Goal: Check status: Check status

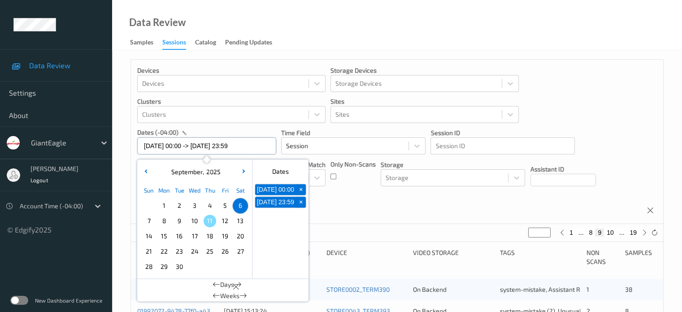
click at [171, 145] on input "06/09/2025 00:00 -> 06/09/2025 23:59" at bounding box center [206, 145] width 139 height 17
click at [178, 218] on span "9" at bounding box center [179, 220] width 13 height 13
type input "[DATE] 00:00"
type input "*"
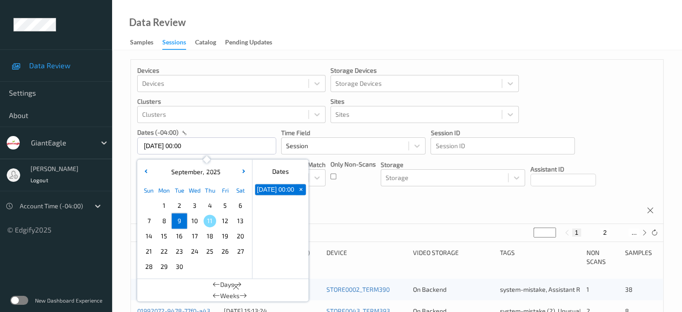
click at [178, 218] on span "9" at bounding box center [179, 220] width 13 height 13
type input "[DATE] 00:00 -> [DATE] 23:59"
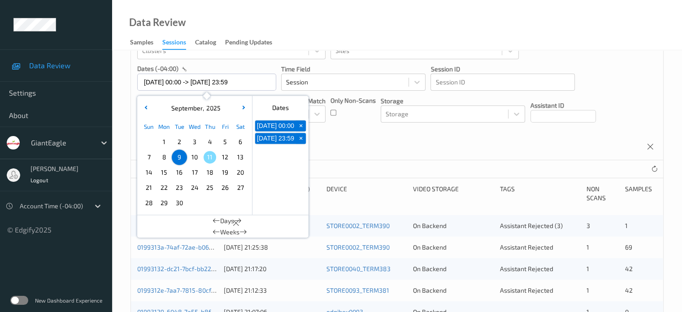
scroll to position [64, 0]
click at [375, 150] on div "Devices Devices Storage Devices Storage Devices Clusters Clusters Sites Sites d…" at bounding box center [397, 78] width 532 height 164
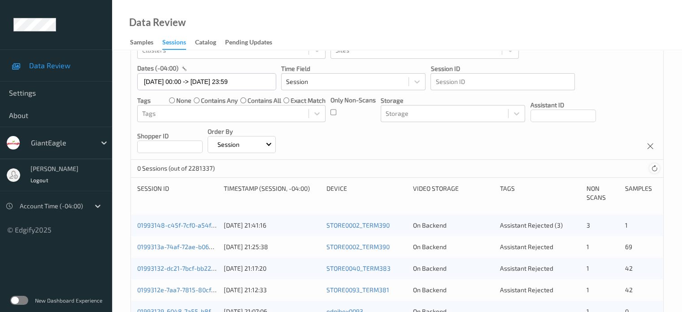
click at [652, 169] on icon at bounding box center [654, 168] width 7 height 7
click at [657, 169] on icon at bounding box center [654, 168] width 7 height 7
click at [653, 168] on icon at bounding box center [654, 168] width 7 height 7
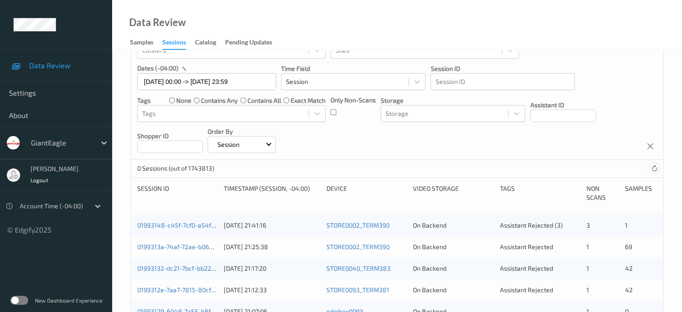
click at [653, 168] on icon at bounding box center [654, 168] width 7 height 7
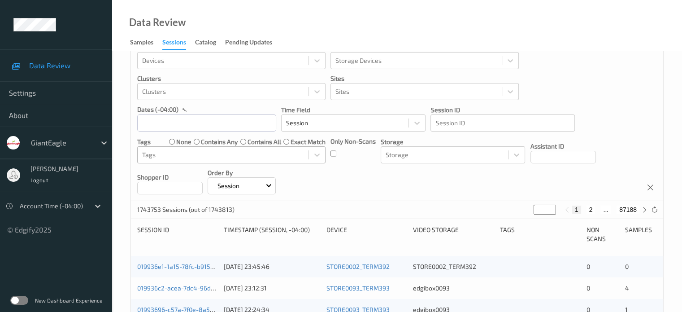
scroll to position [30, 0]
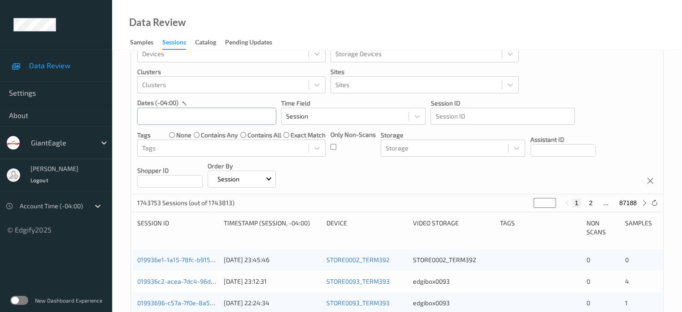
click at [151, 118] on input "text" at bounding box center [206, 116] width 139 height 17
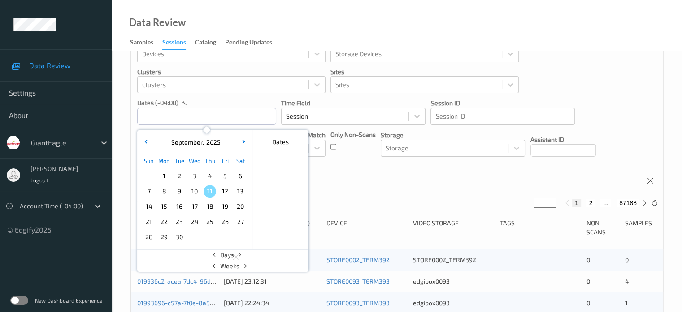
click at [180, 194] on span "9" at bounding box center [179, 191] width 13 height 13
type input "[DATE] 00:00 -> [DATE] 23:59"
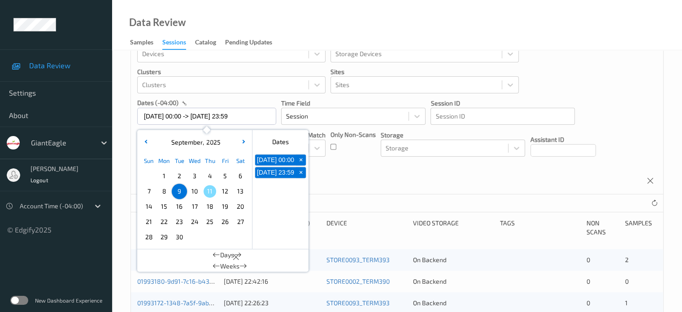
click at [334, 177] on div "Devices Devices Storage Devices Storage Devices Clusters Clusters Sites Sites d…" at bounding box center [397, 112] width 532 height 164
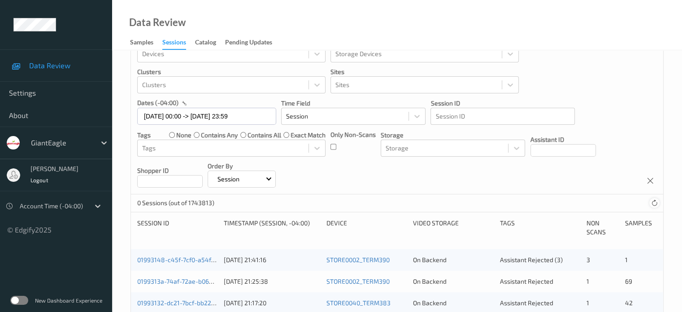
click at [655, 201] on icon at bounding box center [654, 203] width 7 height 7
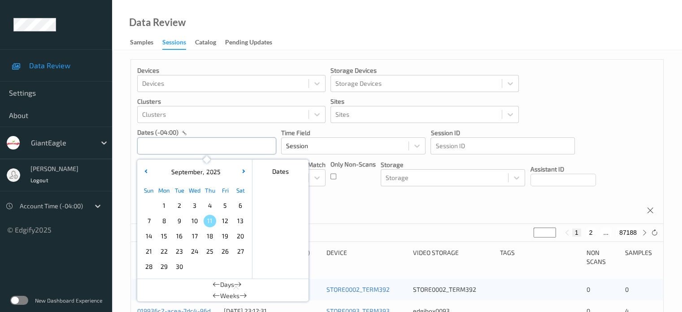
click at [163, 149] on input "text" at bounding box center [206, 145] width 139 height 17
click at [178, 223] on span "9" at bounding box center [179, 220] width 13 height 13
type input "[DATE] 00:00 -> [DATE] 23:59"
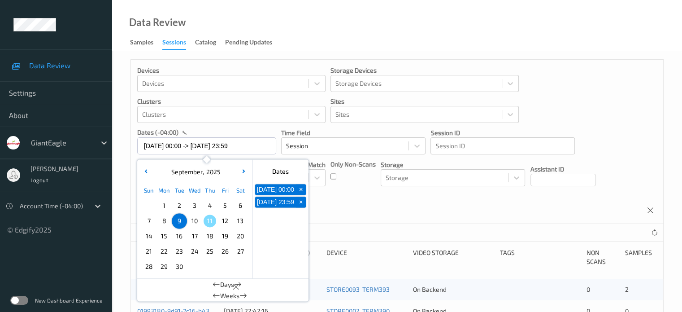
drag, startPoint x: 346, startPoint y: 214, endPoint x: 331, endPoint y: 199, distance: 21.6
click at [346, 214] on div "Devices Devices Storage Devices Storage Devices Clusters Clusters Sites Sites d…" at bounding box center [397, 142] width 532 height 164
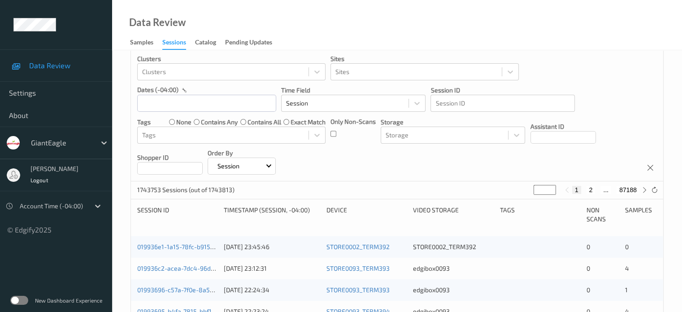
scroll to position [43, 0]
click at [157, 104] on input "text" at bounding box center [206, 102] width 139 height 17
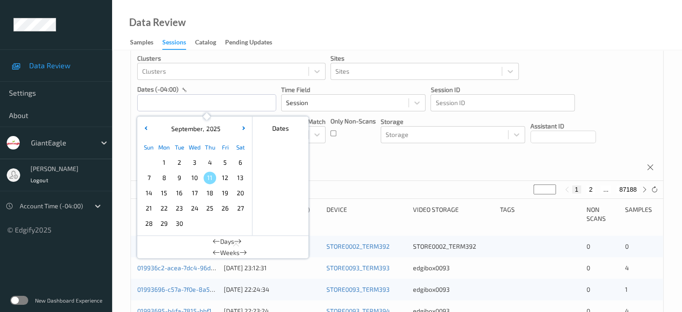
click at [182, 178] on span "9" at bounding box center [179, 177] width 13 height 13
click at [181, 179] on span "9" at bounding box center [179, 177] width 13 height 13
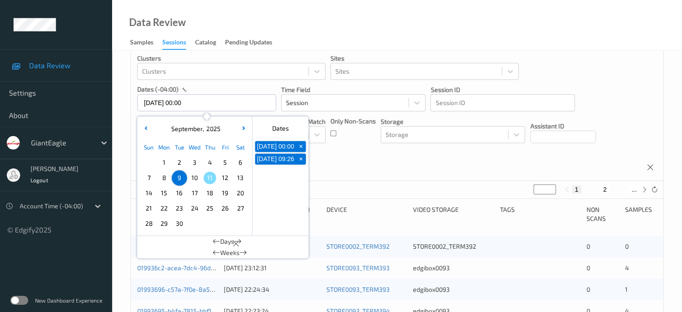
type input "[DATE] 00:00 -> [DATE] 23:59"
click at [367, 153] on div "Devices Devices Storage Devices Storage Devices Clusters Clusters Sites Sites d…" at bounding box center [397, 99] width 532 height 164
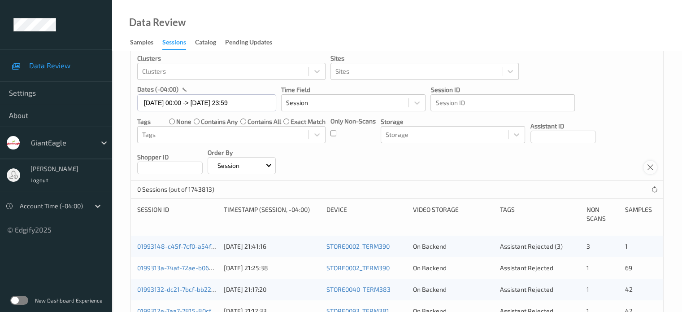
click at [654, 165] on icon at bounding box center [651, 167] width 8 height 8
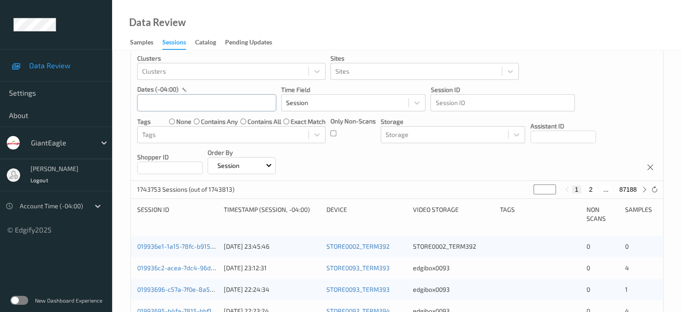
click at [168, 105] on input "text" at bounding box center [206, 102] width 139 height 17
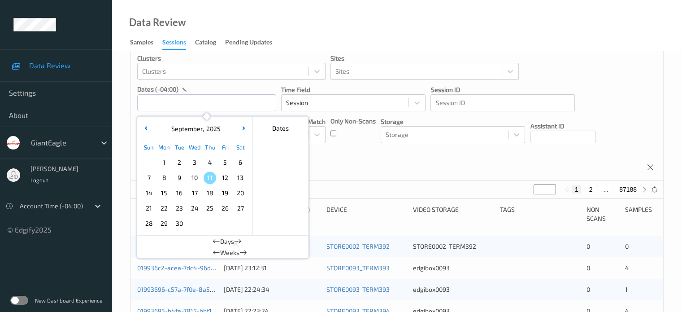
click at [179, 181] on span "9" at bounding box center [179, 177] width 13 height 13
type input "[DATE] 00:00"
click at [356, 179] on div "Devices Devices Storage Devices Storage Devices Clusters Clusters Sites Sites d…" at bounding box center [397, 99] width 532 height 164
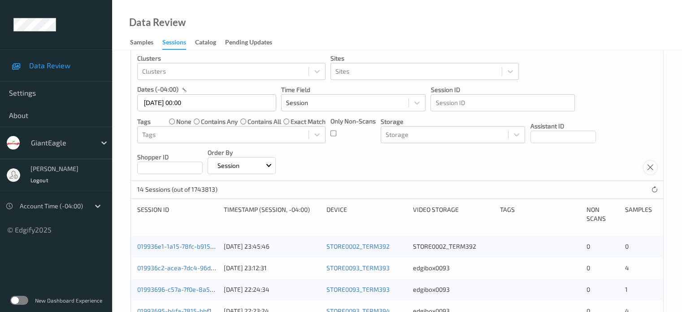
click at [653, 170] on icon at bounding box center [651, 167] width 8 height 8
click at [150, 100] on input "text" at bounding box center [206, 102] width 139 height 17
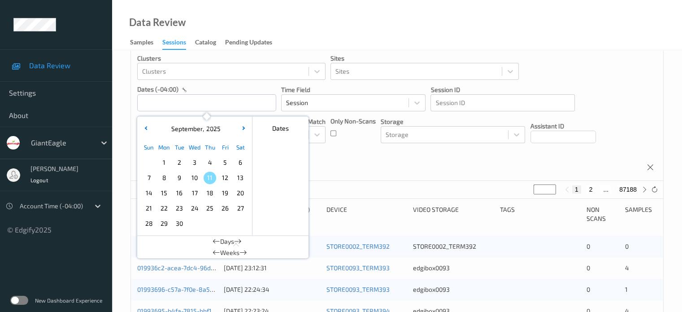
click at [181, 183] on span "9" at bounding box center [179, 177] width 13 height 13
type input "[DATE] 00:00 -> [DATE] 23:59"
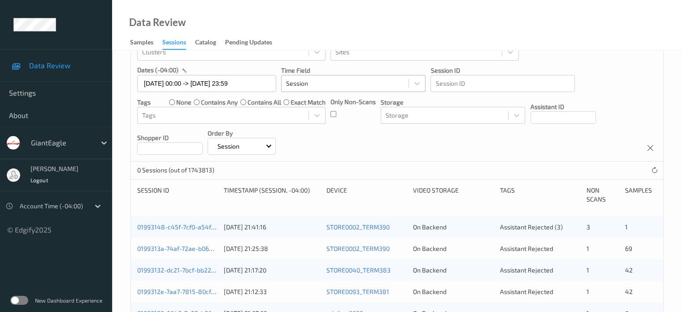
scroll to position [62, 0]
click at [655, 169] on icon at bounding box center [654, 170] width 7 height 7
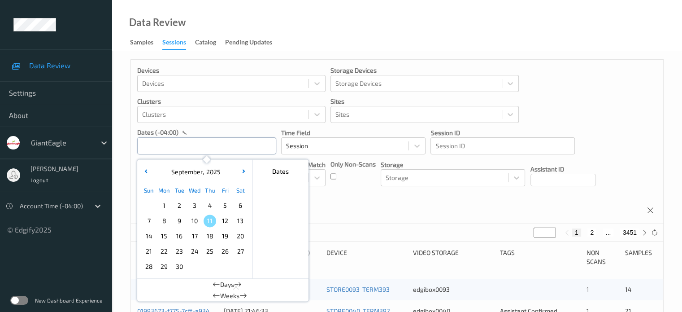
click at [157, 150] on input "text" at bounding box center [206, 145] width 139 height 17
click at [179, 218] on span "9" at bounding box center [179, 220] width 13 height 13
type input "[DATE] 00:00 -> [DATE] 23:59"
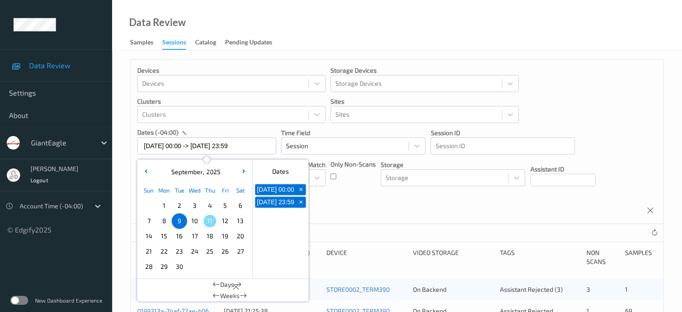
click at [349, 217] on div "Devices Devices Storage Devices Storage Devices Clusters Clusters Sites Sites d…" at bounding box center [397, 142] width 532 height 164
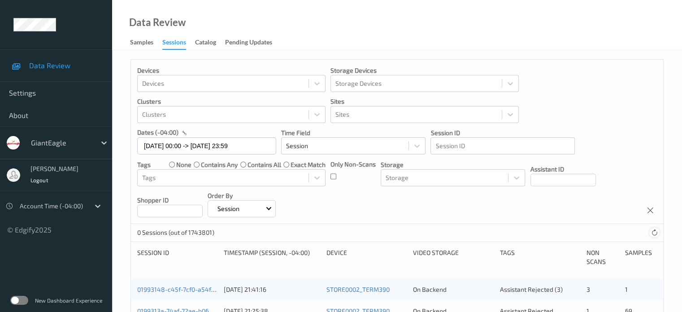
click at [654, 233] on icon at bounding box center [654, 232] width 7 height 7
click at [654, 231] on icon at bounding box center [654, 232] width 7 height 7
click at [655, 233] on icon at bounding box center [654, 232] width 7 height 7
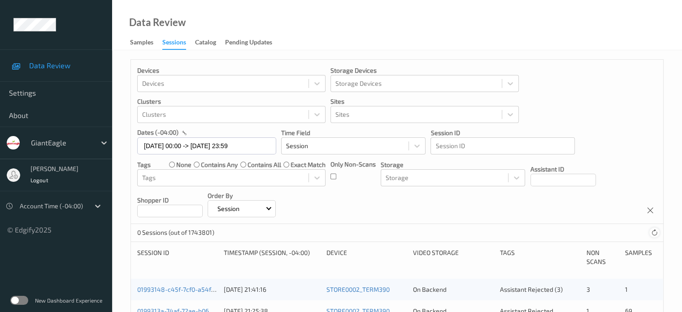
click at [651, 232] on icon at bounding box center [654, 232] width 7 height 7
click at [656, 232] on icon at bounding box center [654, 232] width 7 height 7
click at [606, 232] on div "0 Sessions (out of 1743801)" at bounding box center [397, 233] width 532 height 18
click at [654, 231] on icon at bounding box center [654, 232] width 7 height 7
click at [642, 233] on div "0 Sessions (out of 1743801)" at bounding box center [397, 233] width 532 height 18
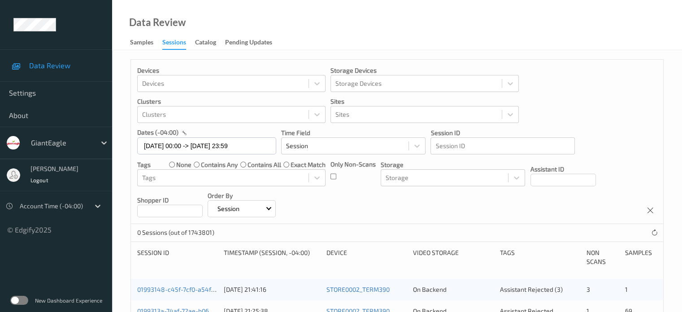
click at [642, 233] on div "0 Sessions (out of 1743801)" at bounding box center [397, 233] width 532 height 18
click at [655, 232] on icon at bounding box center [654, 232] width 7 height 7
click at [656, 231] on icon at bounding box center [654, 232] width 7 height 7
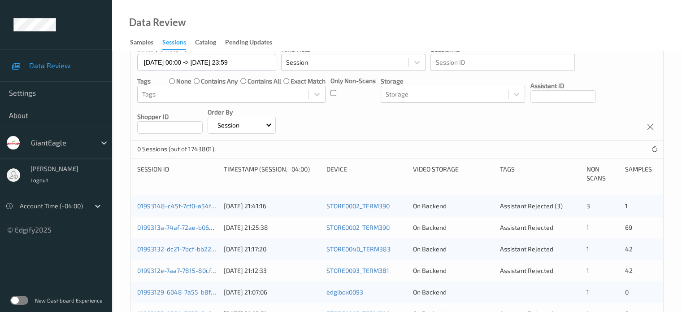
scroll to position [84, 0]
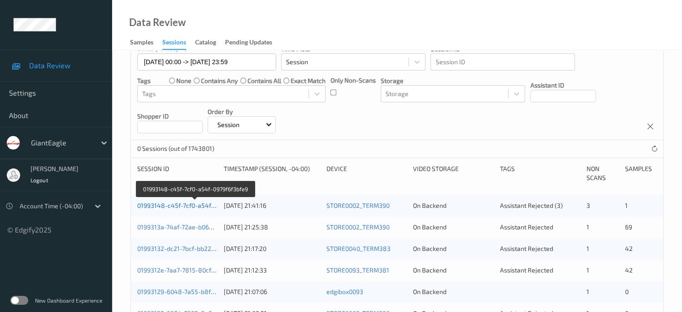
click at [189, 206] on link "01993148-c45f-7cf0-a54f-0979f6f3bfe9" at bounding box center [194, 205] width 115 height 8
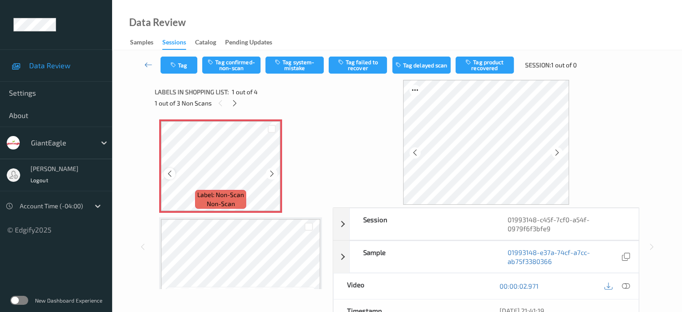
click at [170, 176] on icon at bounding box center [170, 174] width 8 height 8
click at [628, 285] on icon at bounding box center [626, 286] width 8 height 8
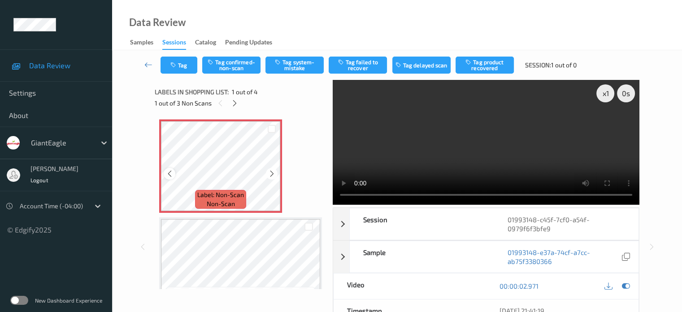
click at [169, 174] on icon at bounding box center [170, 174] width 8 height 8
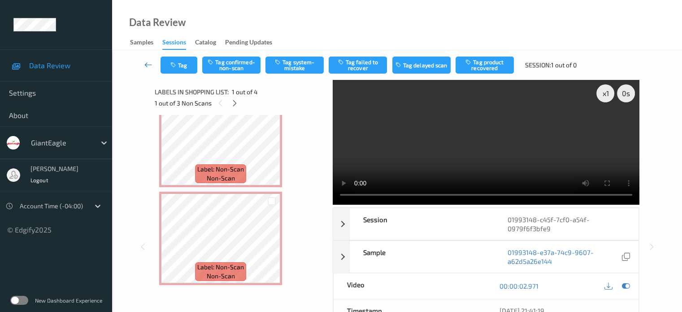
click at [146, 60] on icon at bounding box center [148, 64] width 8 height 9
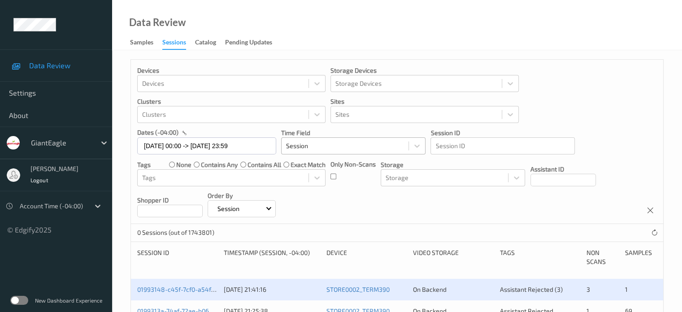
scroll to position [74, 0]
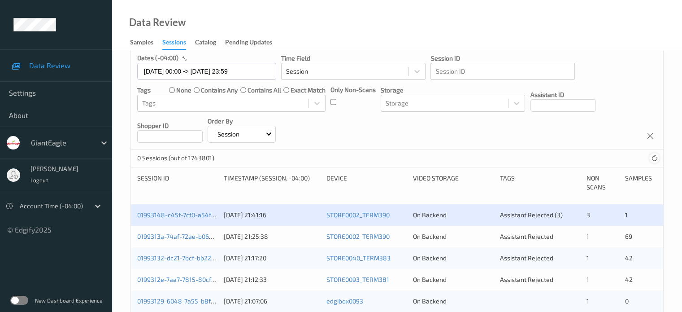
click at [655, 162] on div at bounding box center [655, 158] width 10 height 10
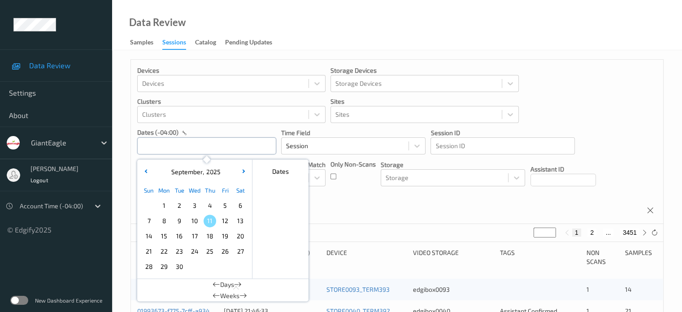
click at [163, 144] on input "text" at bounding box center [206, 145] width 139 height 17
click at [178, 224] on span "9" at bounding box center [179, 220] width 13 height 13
type input "[DATE] 00:00 -> [DATE] 23:59"
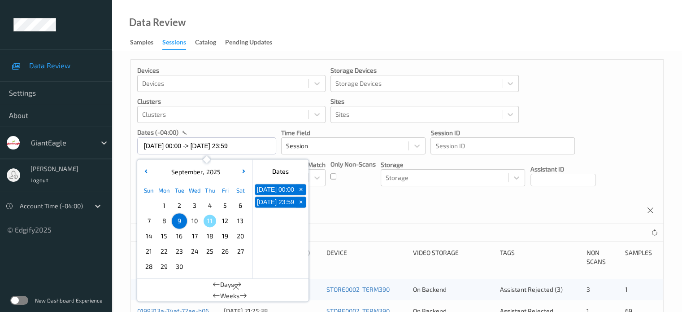
click at [407, 212] on div "Devices Devices Storage Devices Storage Devices Clusters Clusters Sites Sites d…" at bounding box center [397, 142] width 532 height 164
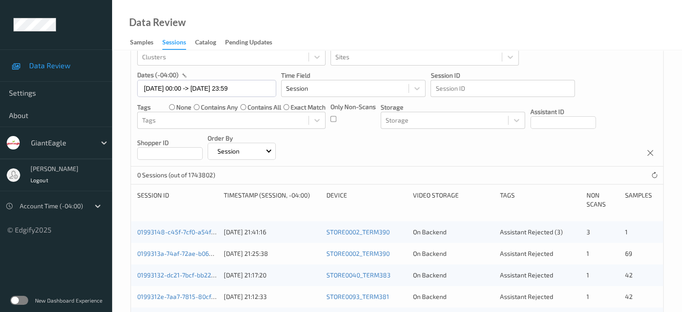
scroll to position [74, 0]
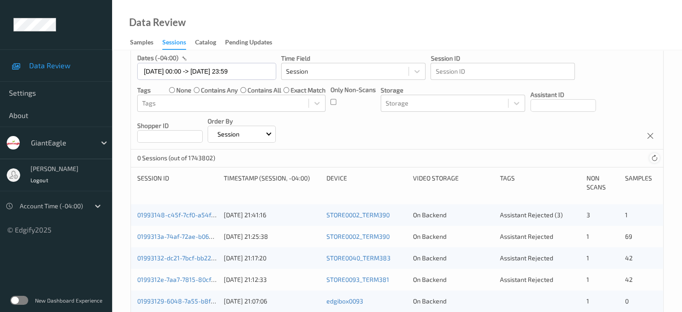
click at [653, 157] on icon at bounding box center [654, 158] width 7 height 7
click at [653, 156] on icon at bounding box center [654, 158] width 7 height 7
click at [656, 138] on div at bounding box center [650, 135] width 13 height 13
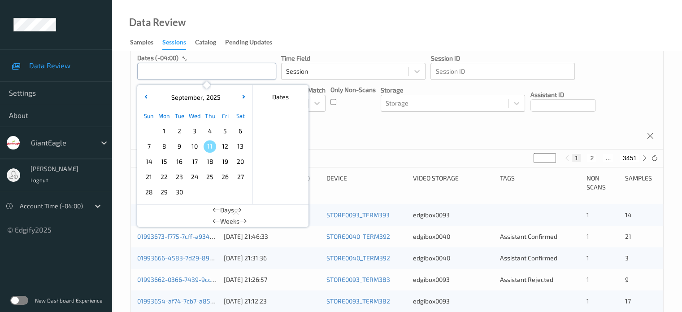
click at [151, 75] on input "text" at bounding box center [206, 71] width 139 height 17
click at [180, 145] on span "9" at bounding box center [179, 146] width 13 height 13
type input "[DATE] 00:00 -> [DATE] 23:59"
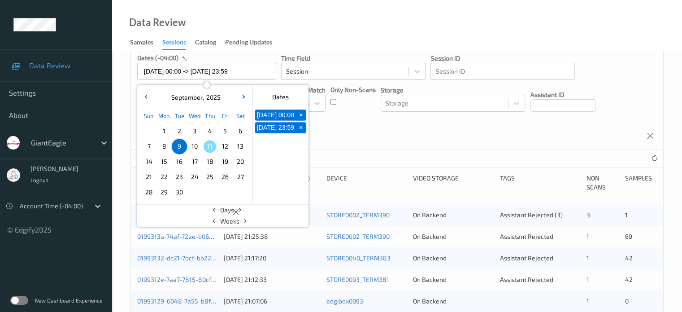
click at [411, 137] on div "Devices Devices Storage Devices Storage Devices Clusters Clusters Sites Sites d…" at bounding box center [397, 67] width 532 height 164
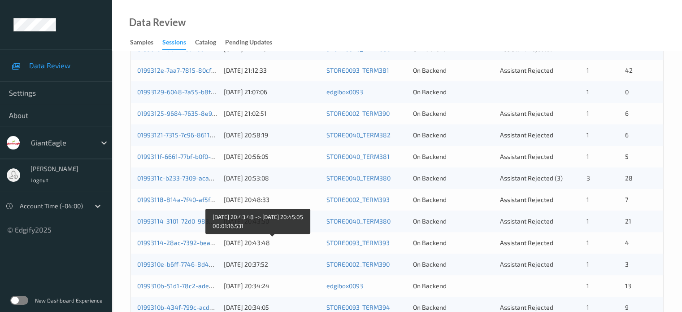
scroll to position [135, 0]
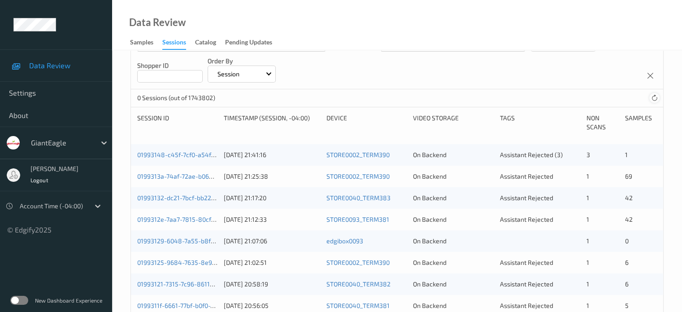
click at [654, 97] on icon at bounding box center [654, 98] width 7 height 7
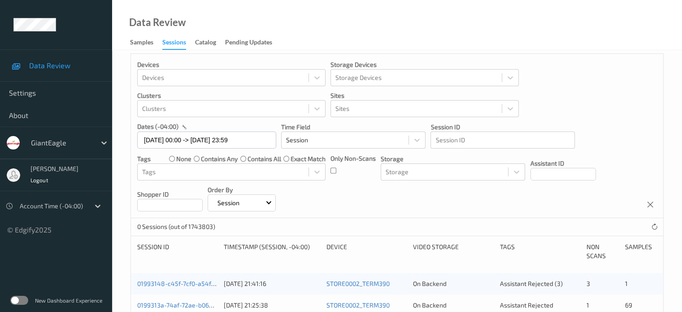
scroll to position [0, 0]
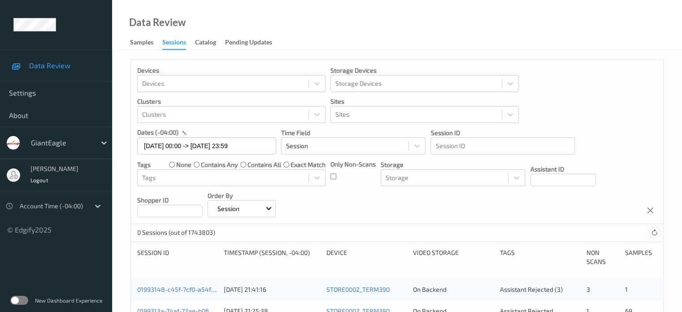
click at [654, 230] on icon at bounding box center [654, 232] width 7 height 7
click at [166, 151] on input "text" at bounding box center [206, 145] width 139 height 17
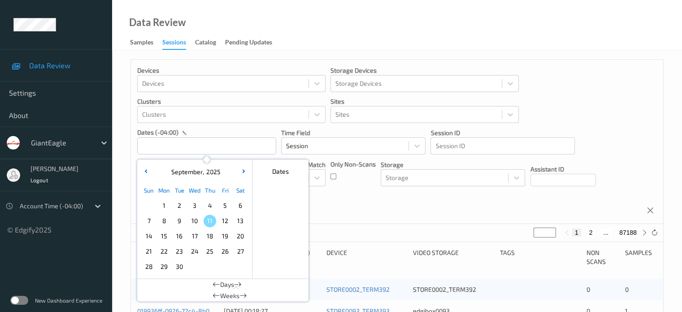
click at [181, 221] on span "9" at bounding box center [179, 220] width 13 height 13
type input "[DATE] 00:00 -> [DATE] 23:59"
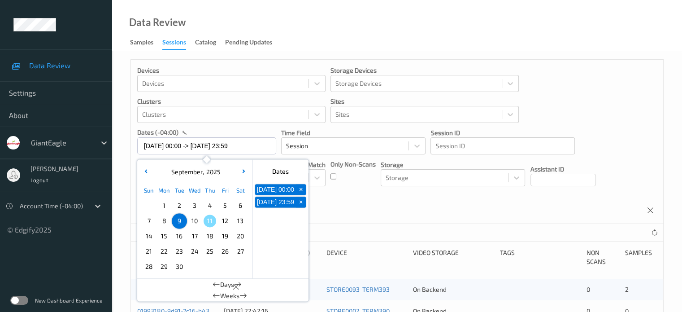
click at [328, 220] on div "Devices Devices Storage Devices Storage Devices Clusters Clusters Sites Sites d…" at bounding box center [397, 142] width 532 height 164
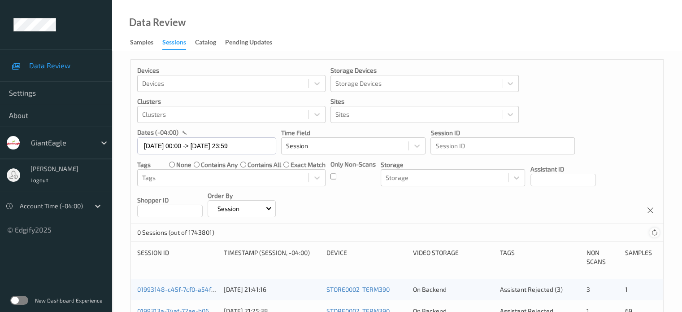
click at [655, 233] on icon at bounding box center [654, 232] width 7 height 7
click at [650, 209] on icon at bounding box center [651, 210] width 8 height 8
click at [149, 145] on input "text" at bounding box center [206, 145] width 139 height 17
click span "9"
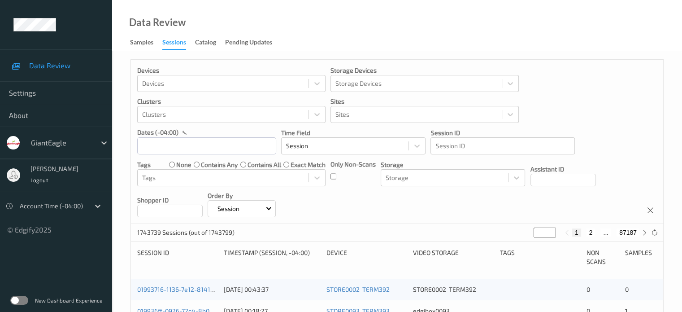
type input "[DATE] 00:00 -> [DATE] 23:59"
